Goal: Information Seeking & Learning: Learn about a topic

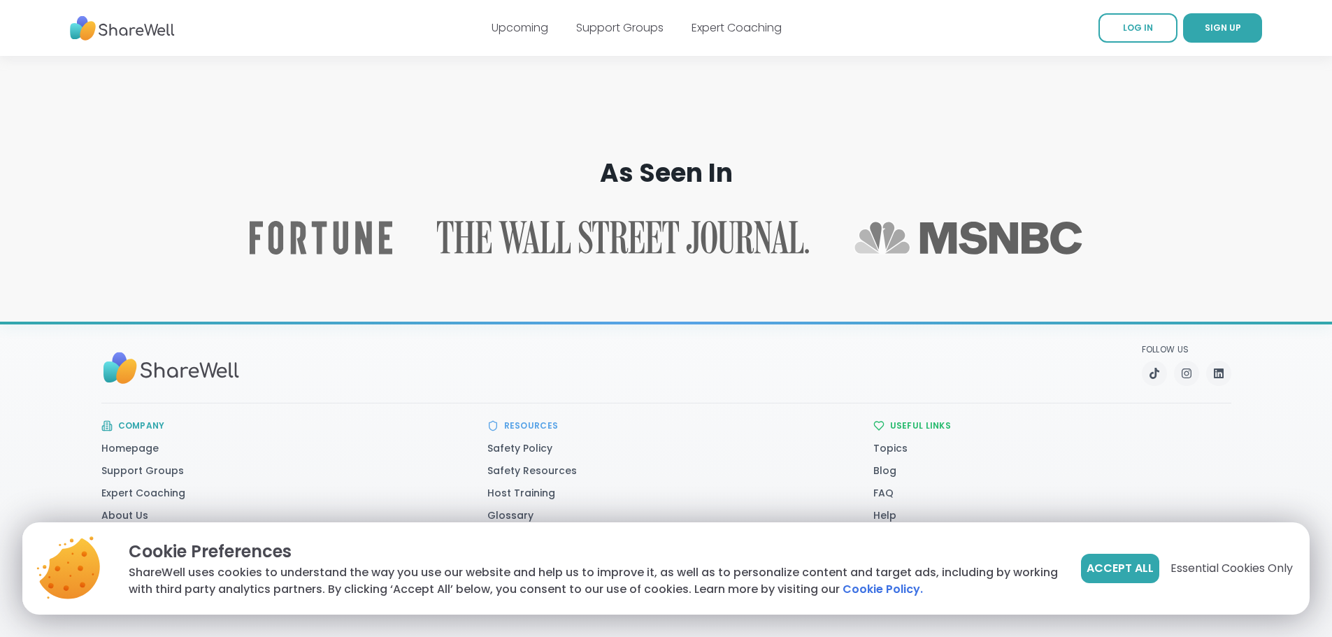
scroll to position [2221, 0]
click at [1207, 569] on span "Essential Cookies Only" at bounding box center [1232, 568] width 122 height 17
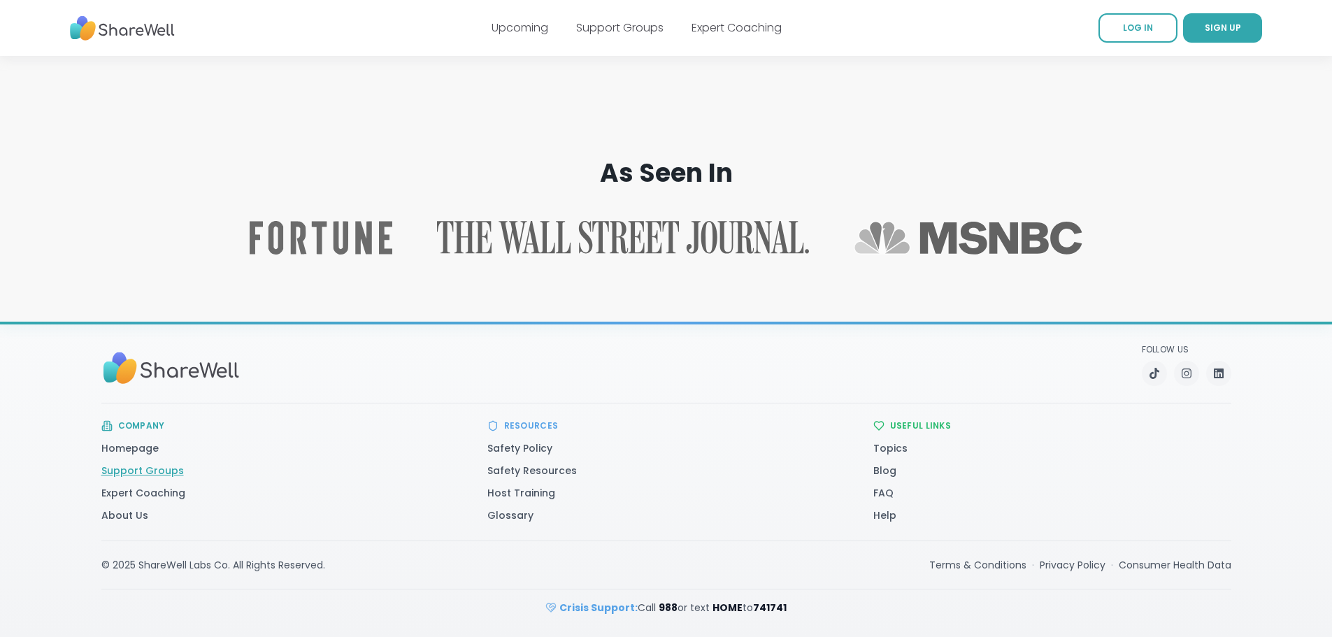
click at [101, 472] on link "Support Groups" at bounding box center [142, 471] width 83 height 14
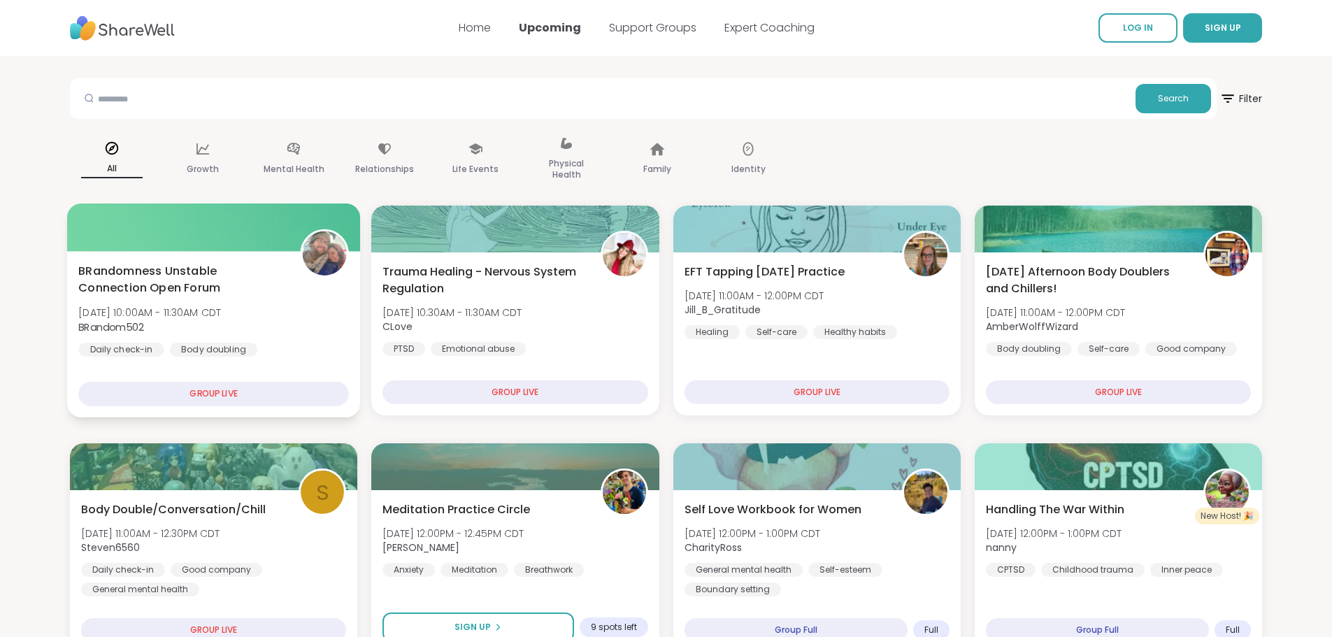
click at [259, 283] on span "BRandomness Unstable Connection Open Forum" at bounding box center [181, 280] width 206 height 34
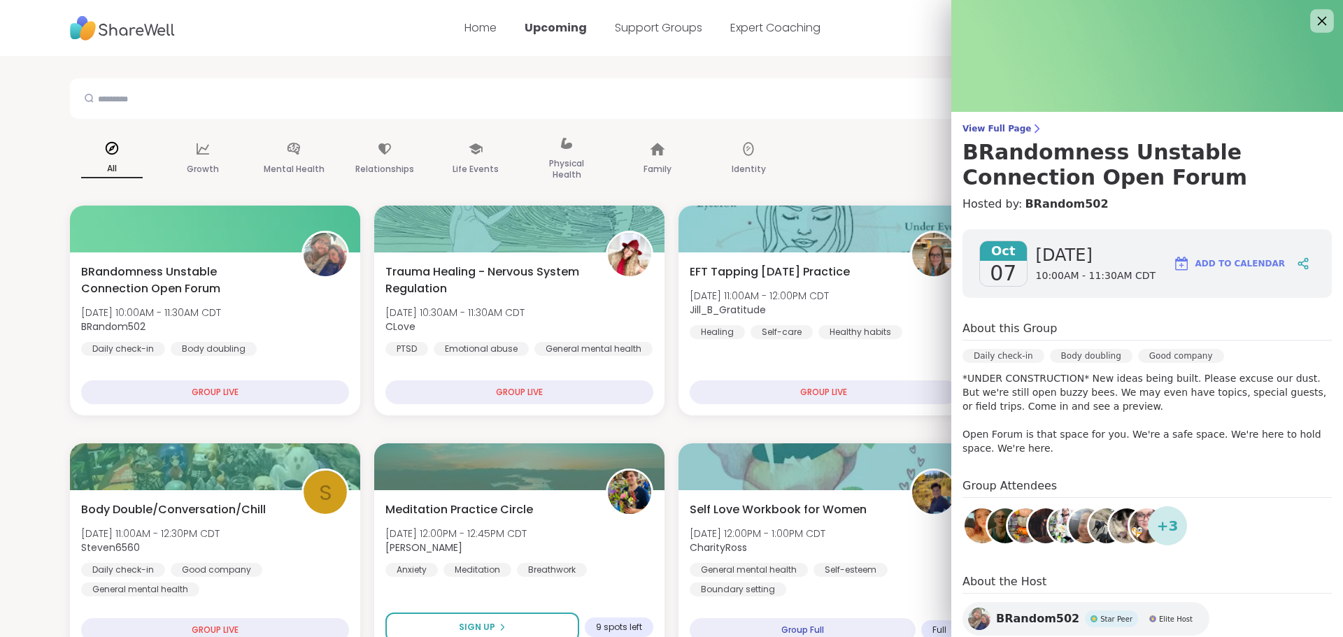
click at [1313, 24] on icon at bounding box center [1321, 20] width 17 height 17
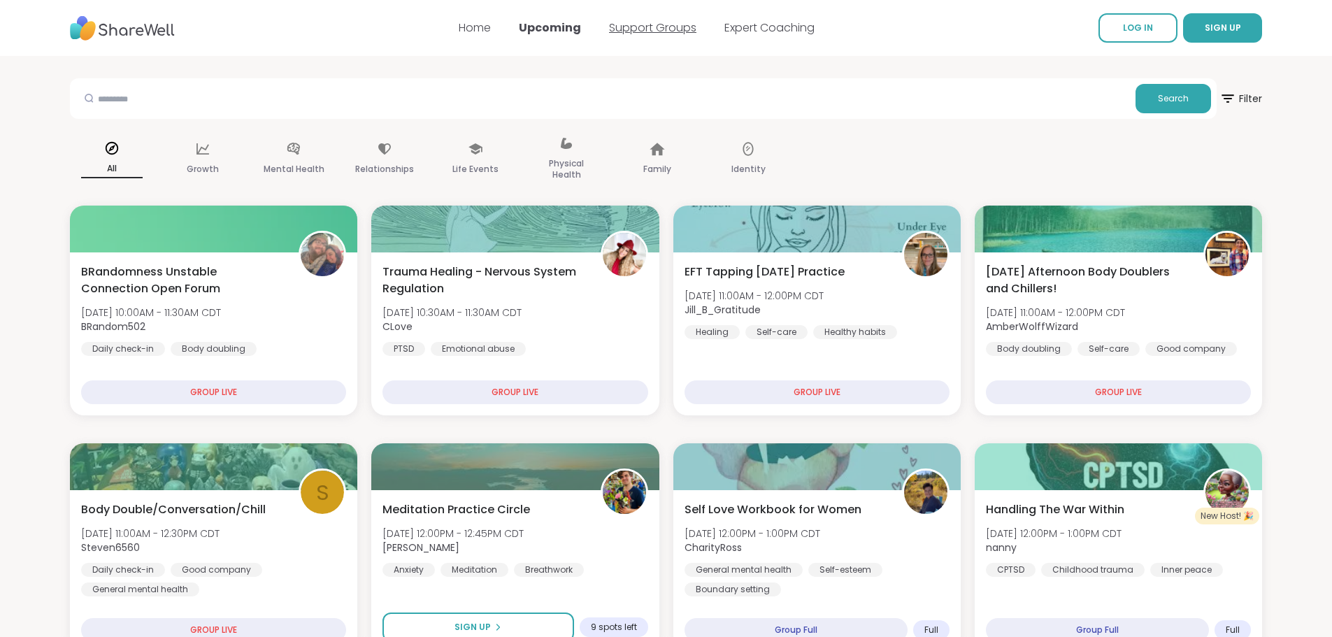
click at [644, 22] on link "Support Groups" at bounding box center [652, 28] width 87 height 16
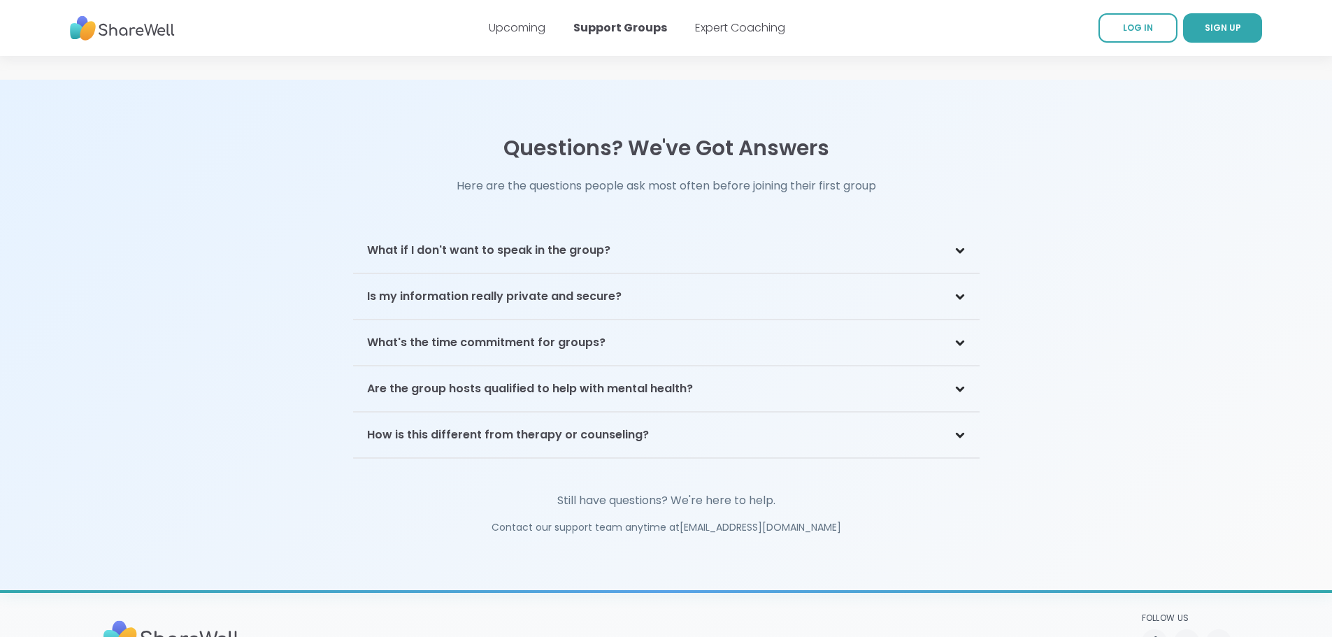
scroll to position [3132, 0]
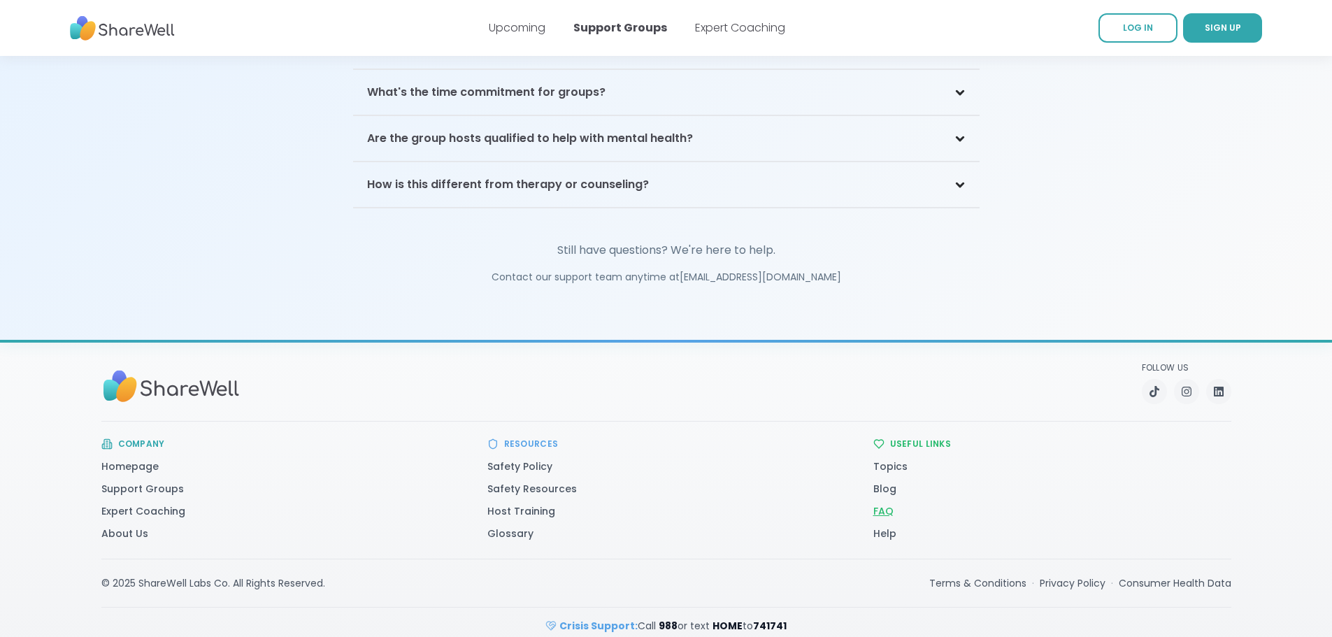
click at [894, 504] on link "FAQ" at bounding box center [884, 511] width 20 height 14
